Goal: Navigation & Orientation: Find specific page/section

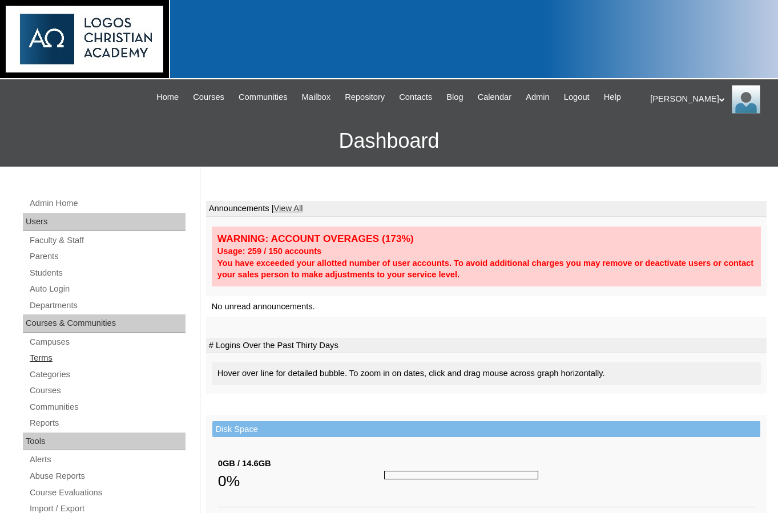
click at [39, 365] on link "Terms" at bounding box center [107, 358] width 157 height 14
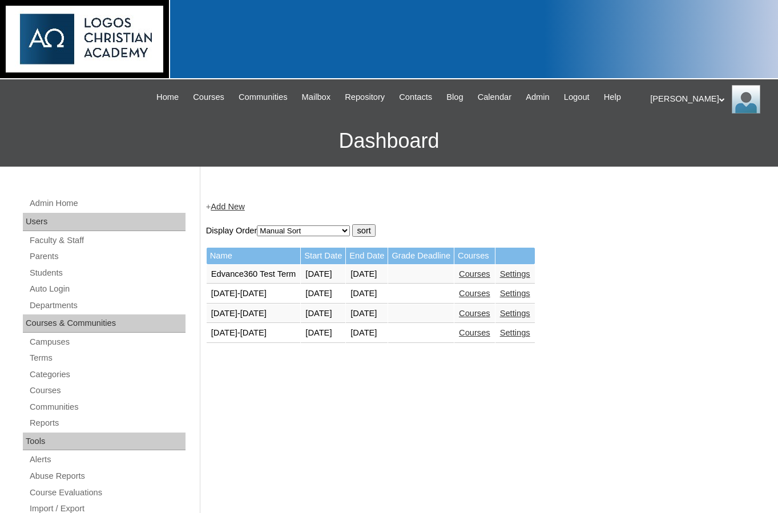
click at [490, 337] on link "Courses" at bounding box center [474, 332] width 31 height 9
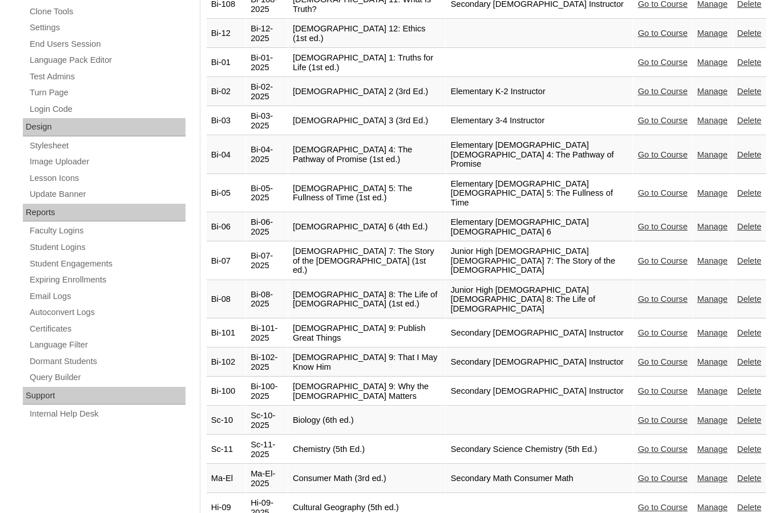
scroll to position [571, 0]
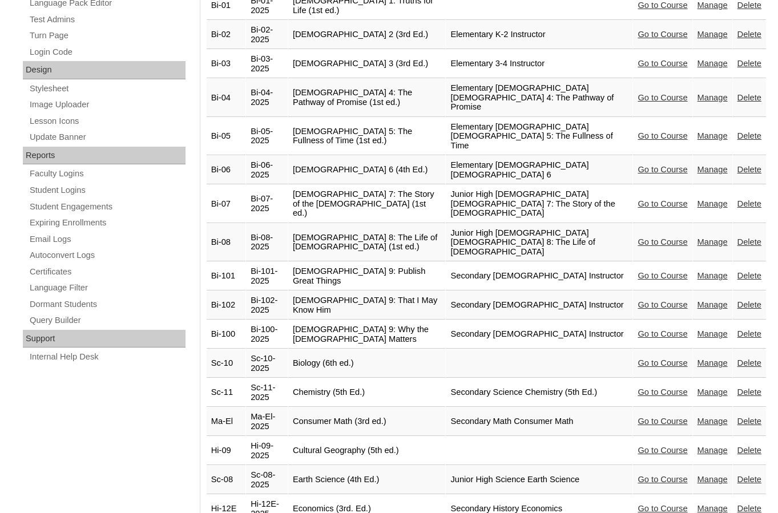
click at [646, 475] on link "Go to Course" at bounding box center [662, 479] width 50 height 9
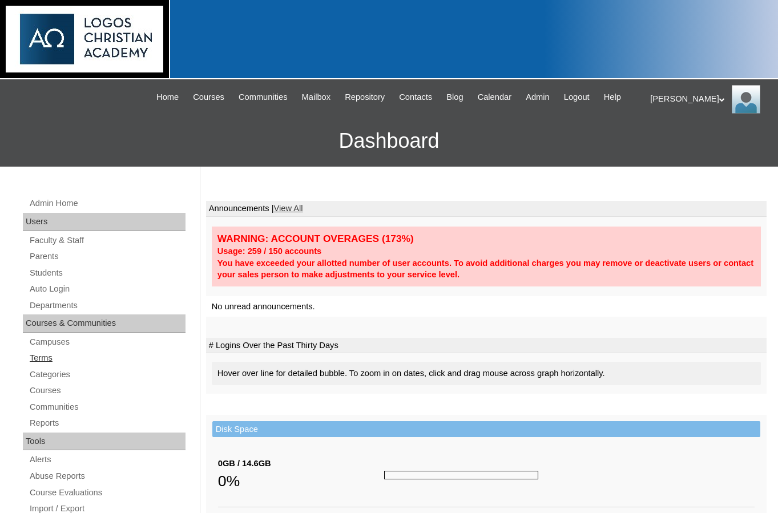
click at [52, 365] on link "Terms" at bounding box center [107, 358] width 157 height 14
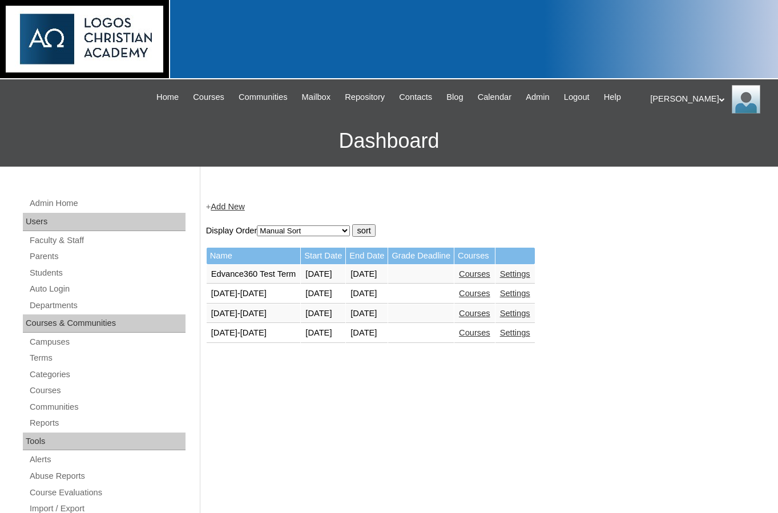
click at [490, 337] on link "Courses" at bounding box center [474, 332] width 31 height 9
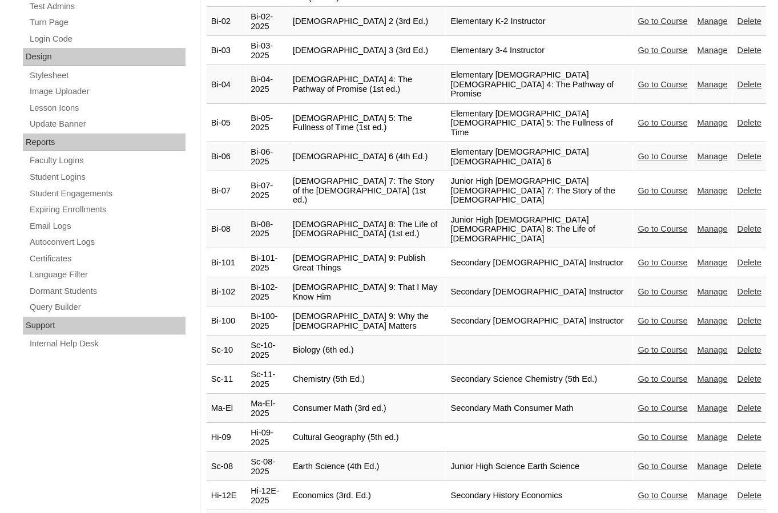
scroll to position [799, 0]
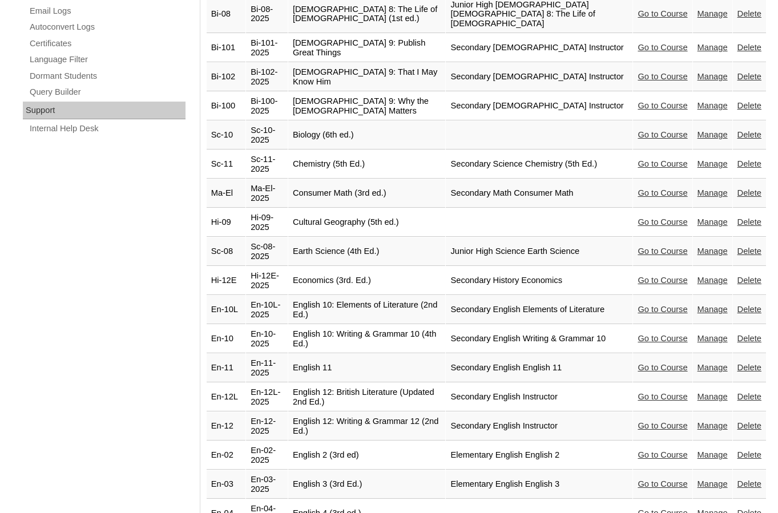
click at [639, 479] on link "Go to Course" at bounding box center [662, 483] width 50 height 9
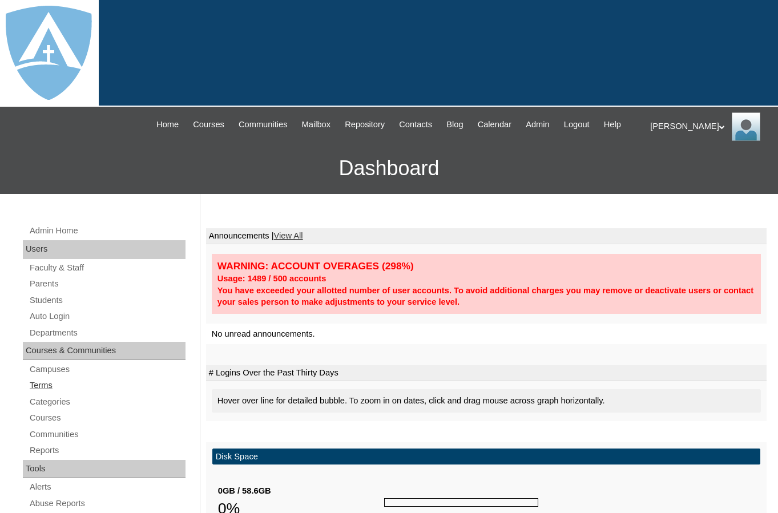
click at [52, 393] on link "Terms" at bounding box center [107, 385] width 157 height 14
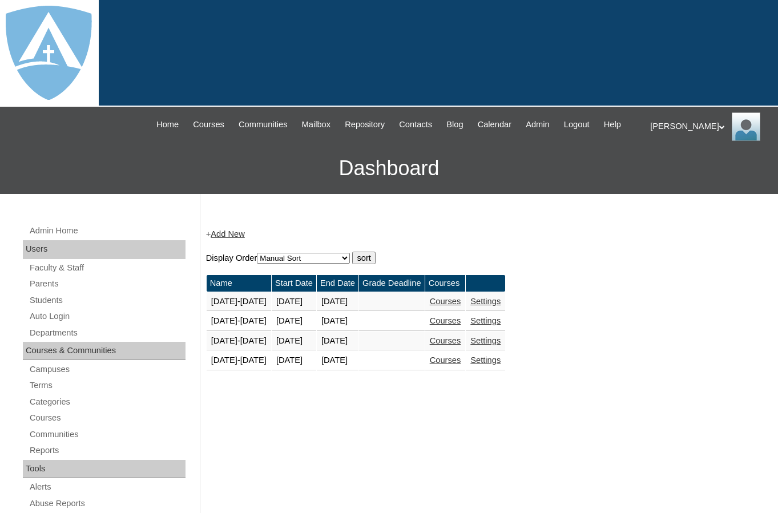
click at [456, 365] on link "Courses" at bounding box center [445, 359] width 31 height 9
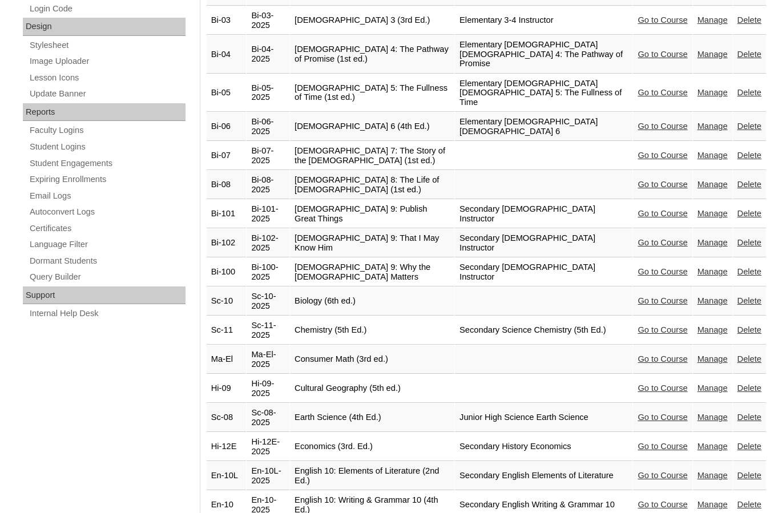
scroll to position [856, 0]
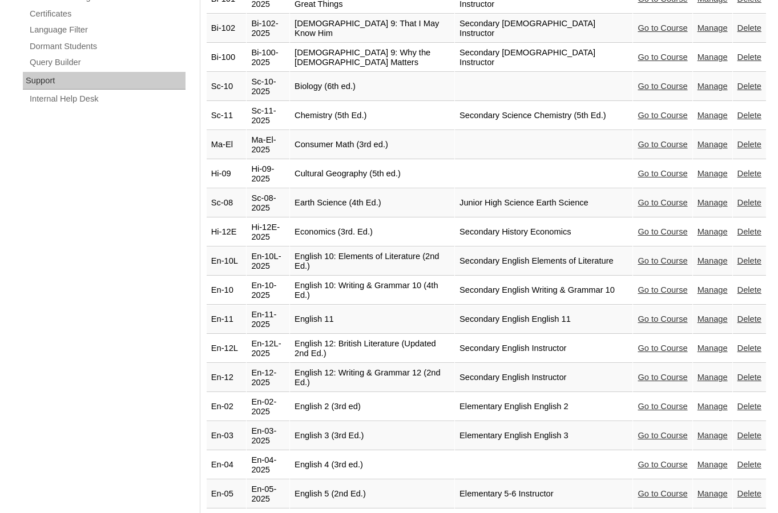
click at [637, 314] on link "Go to Course" at bounding box center [662, 318] width 50 height 9
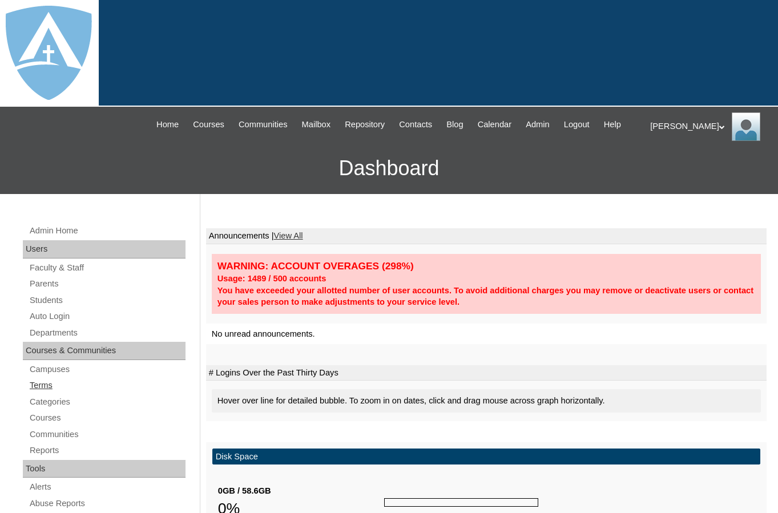
click at [45, 393] on link "Terms" at bounding box center [107, 385] width 157 height 14
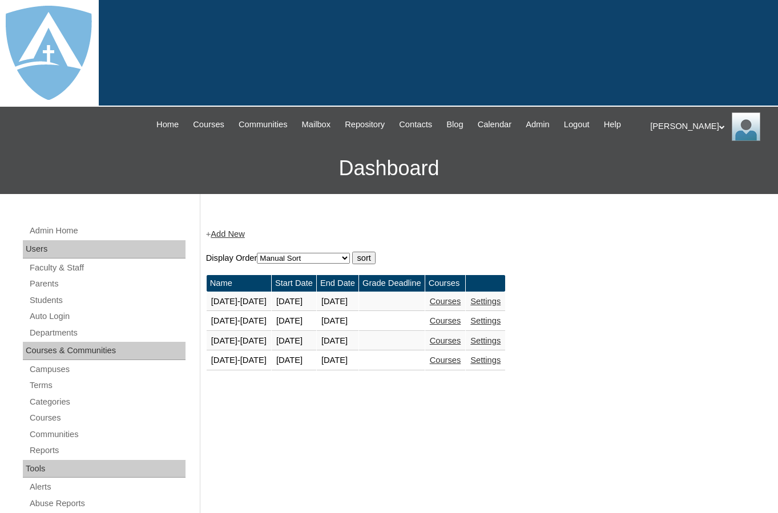
click at [455, 365] on link "Courses" at bounding box center [445, 359] width 31 height 9
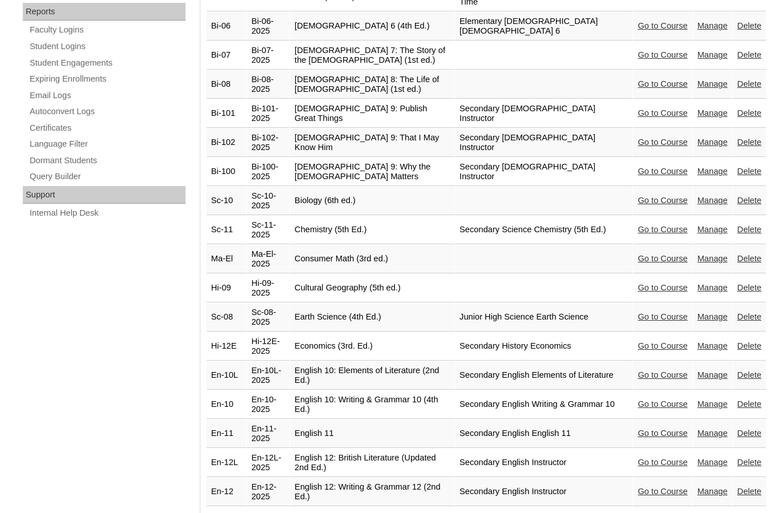
scroll to position [1027, 0]
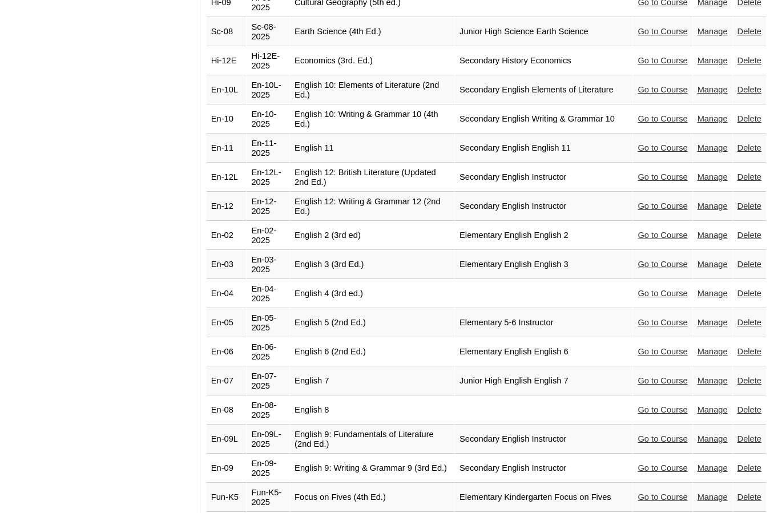
click at [637, 347] on link "Go to Course" at bounding box center [662, 351] width 50 height 9
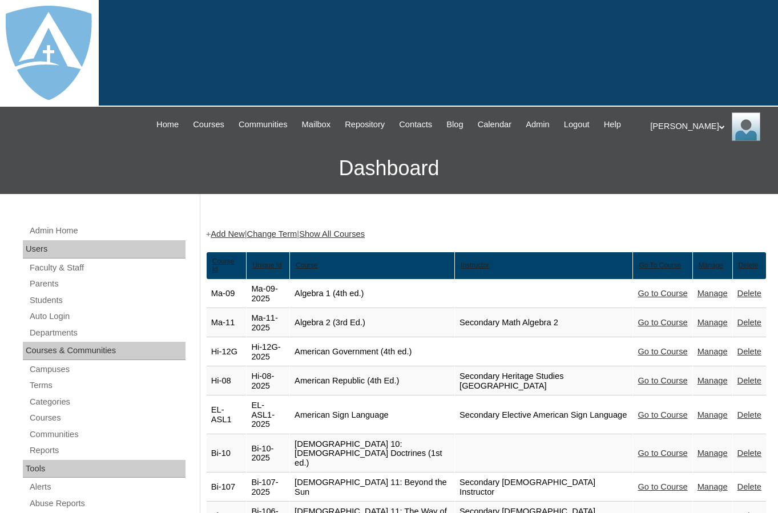
scroll to position [1027, 0]
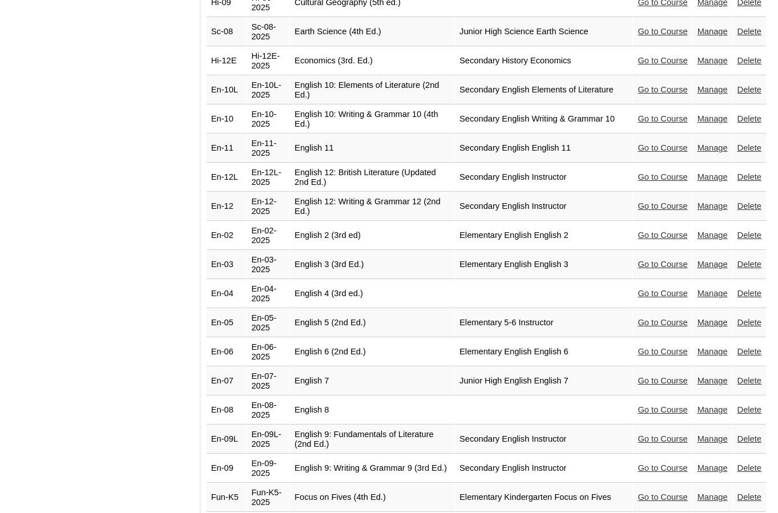
click at [664, 143] on link "Go to Course" at bounding box center [662, 147] width 50 height 9
